Goal: Task Accomplishment & Management: Use online tool/utility

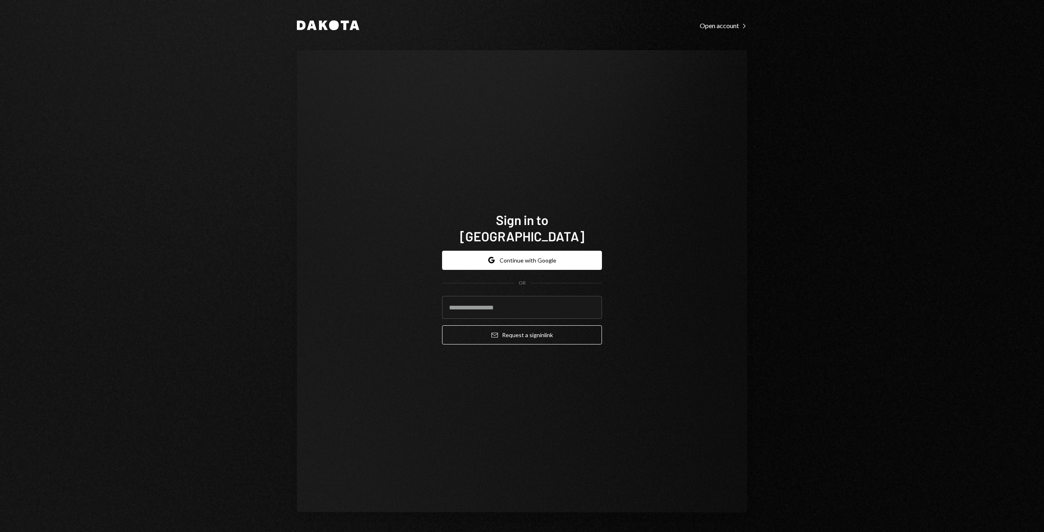
click at [727, 250] on div "Sign in to Dakota Google Continue with Google OR Email Request a sign in link" at bounding box center [522, 281] width 450 height 462
click at [555, 251] on button "Google Continue with Google" at bounding box center [522, 260] width 160 height 19
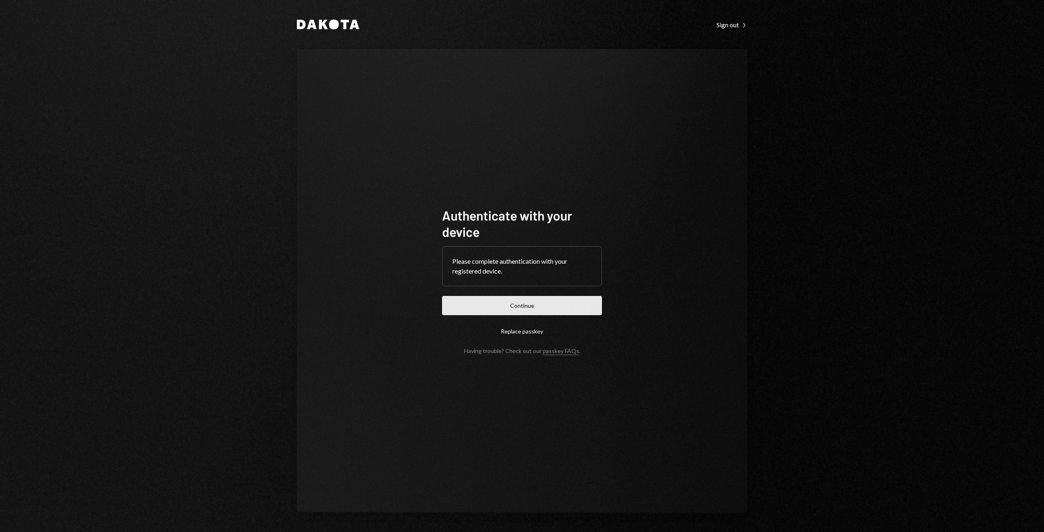
click at [534, 309] on button "Continue" at bounding box center [522, 305] width 160 height 19
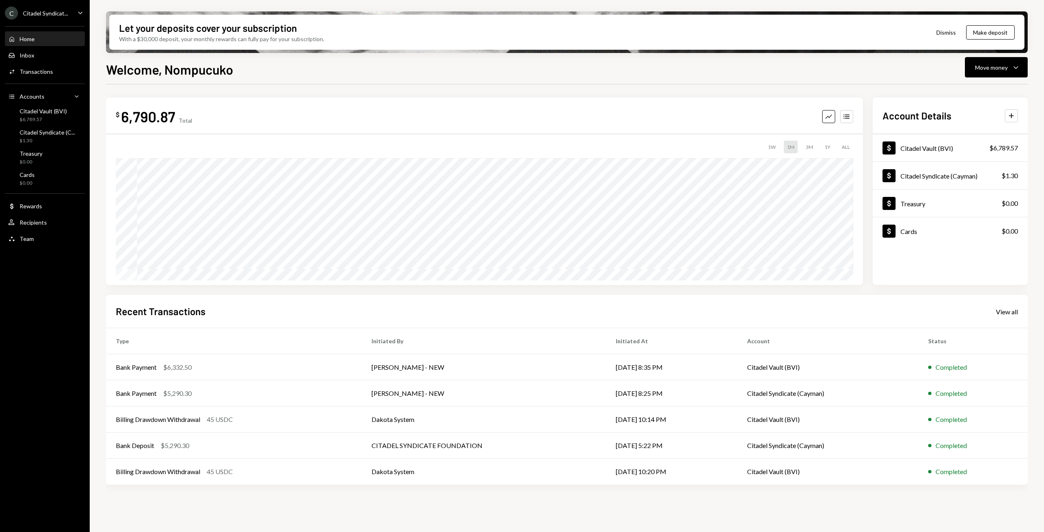
click at [78, 11] on icon "Caret Down" at bounding box center [80, 12] width 9 height 9
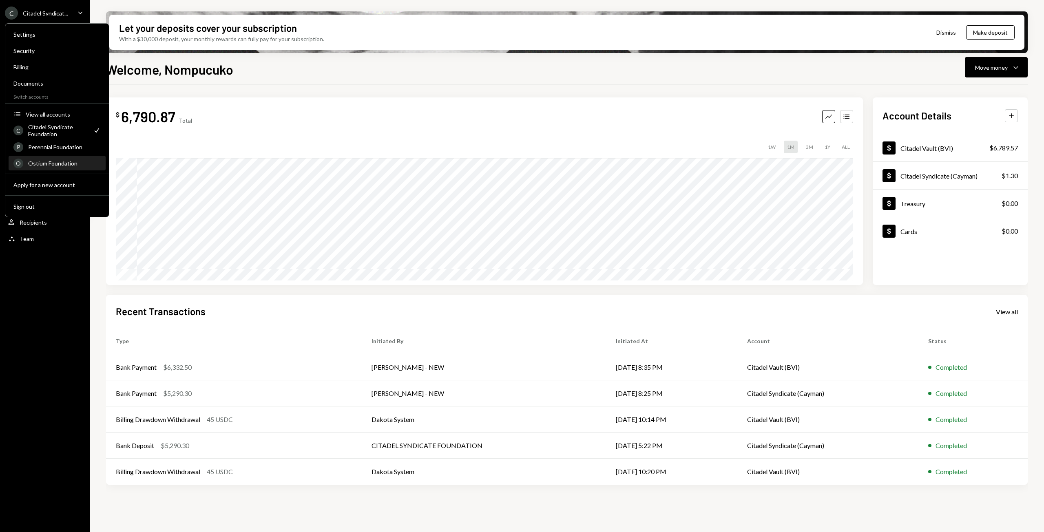
click at [51, 162] on div "Ostium Foundation" at bounding box center [64, 163] width 73 height 7
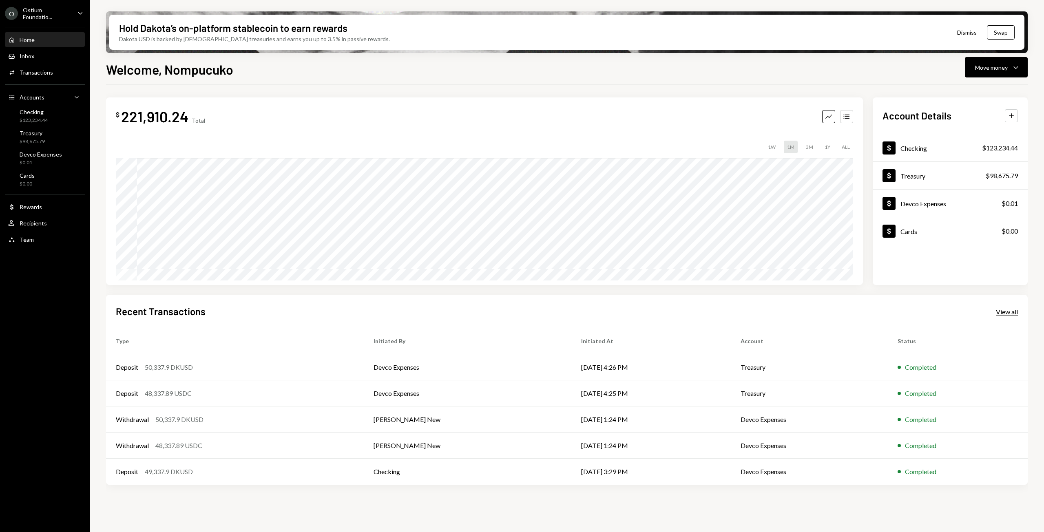
click at [1001, 313] on div "View all" at bounding box center [1007, 312] width 22 height 8
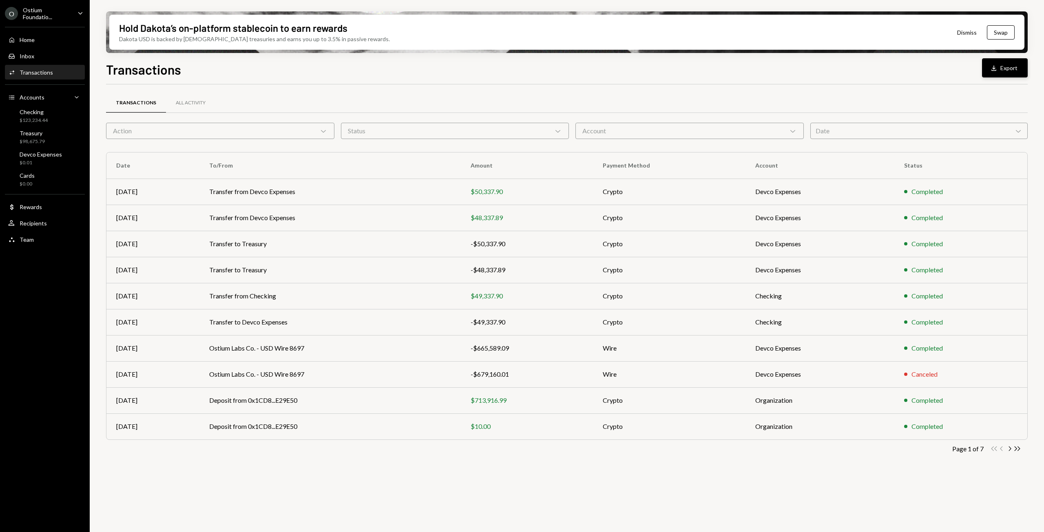
click at [1009, 65] on button "Download Export" at bounding box center [1005, 67] width 46 height 19
click at [33, 58] on div "Inbox" at bounding box center [27, 56] width 15 height 7
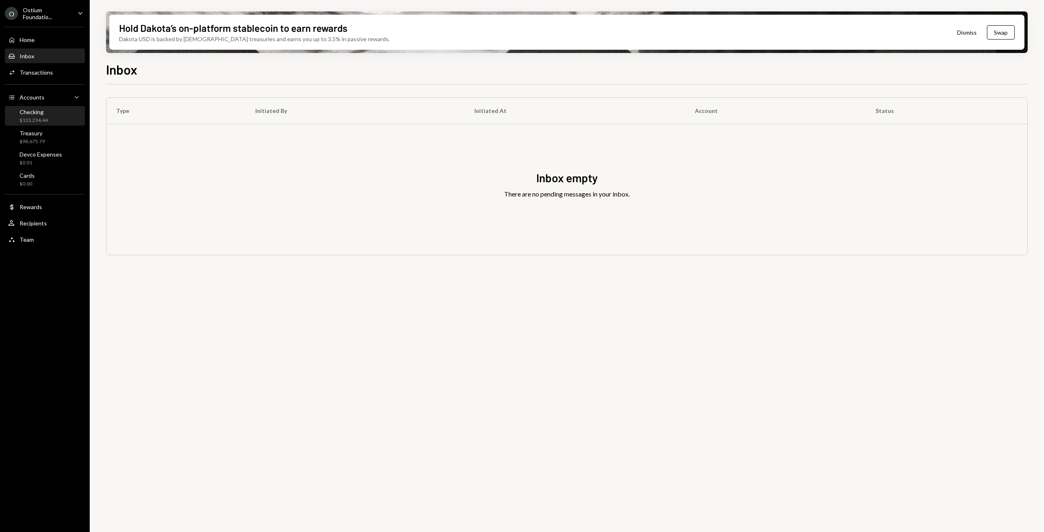
click at [26, 115] on div "Checking" at bounding box center [34, 111] width 28 height 7
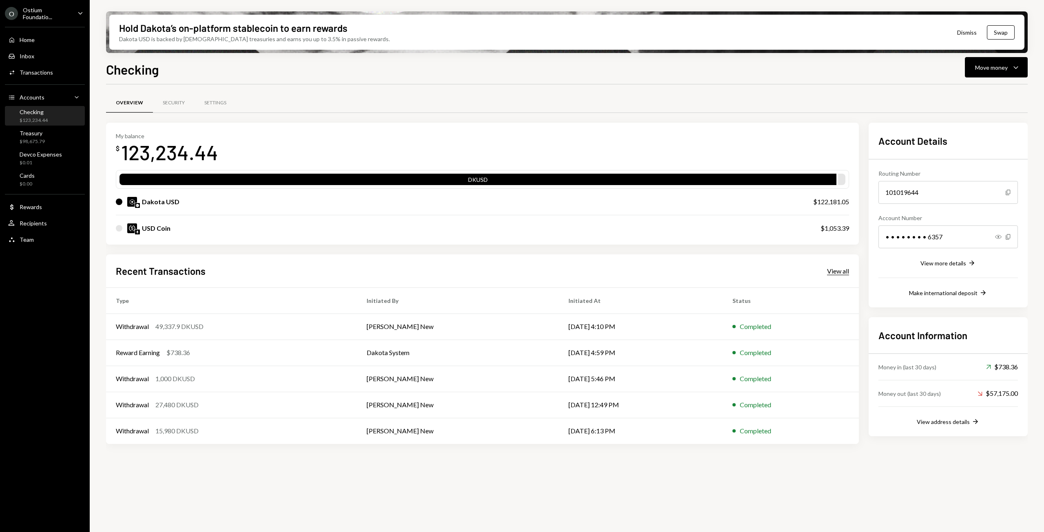
click at [840, 271] on div "View all" at bounding box center [838, 271] width 22 height 8
